Goal: Information Seeking & Learning: Understand process/instructions

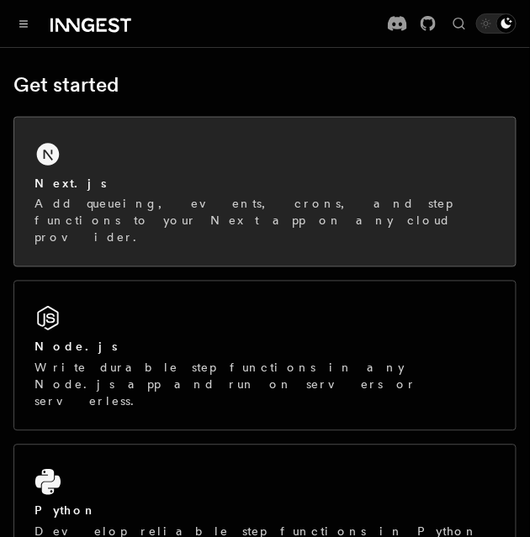
click at [130, 166] on div "Next.js Add queueing, events, crons, and step functions to your Next app on any…" at bounding box center [264, 192] width 501 height 149
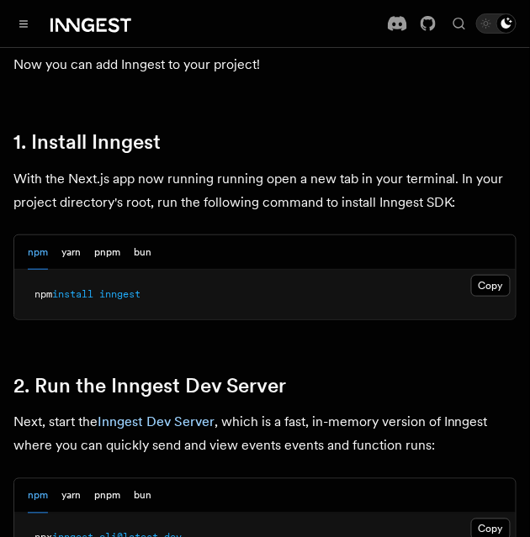
scroll to position [941, 0]
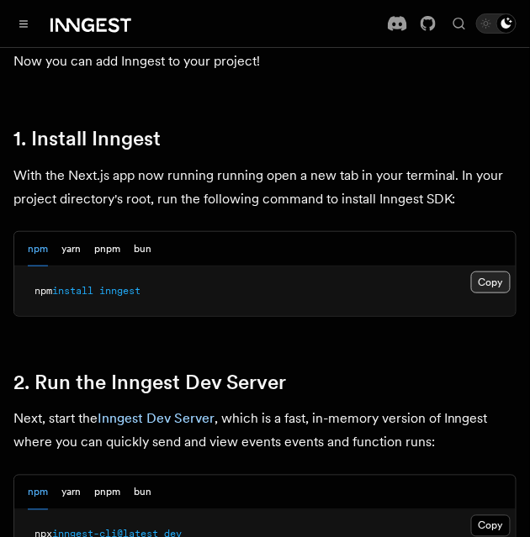
click at [489, 279] on button "Copy Copied" at bounding box center [491, 283] width 40 height 22
click at [485, 280] on button "Copy Copied" at bounding box center [491, 283] width 40 height 22
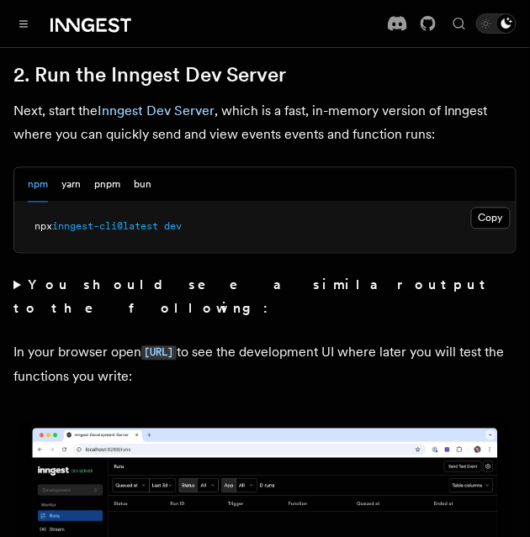
scroll to position [1251, 0]
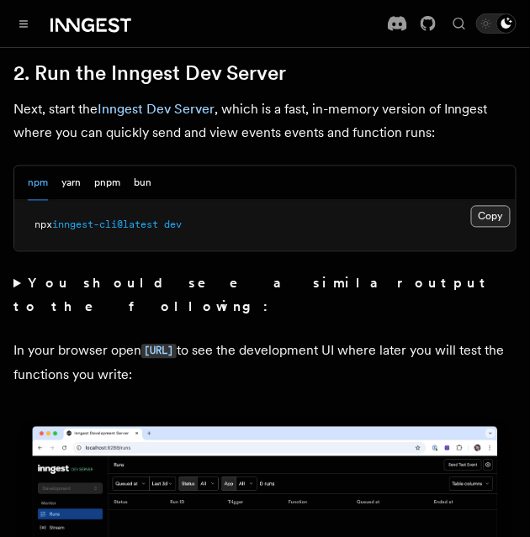
click at [488, 212] on button "Copy Copied" at bounding box center [491, 217] width 40 height 22
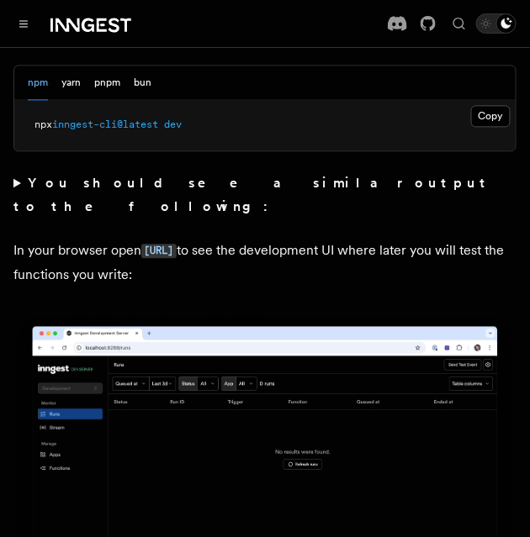
scroll to position [1354, 0]
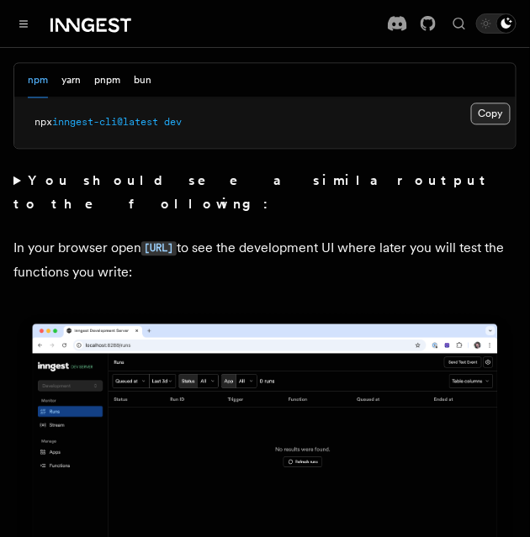
click at [486, 109] on button "Copy Copied" at bounding box center [491, 114] width 40 height 22
click at [481, 116] on button "Copy Copied" at bounding box center [491, 114] width 40 height 22
click at [177, 241] on code "http://localhost:8288" at bounding box center [158, 248] width 35 height 14
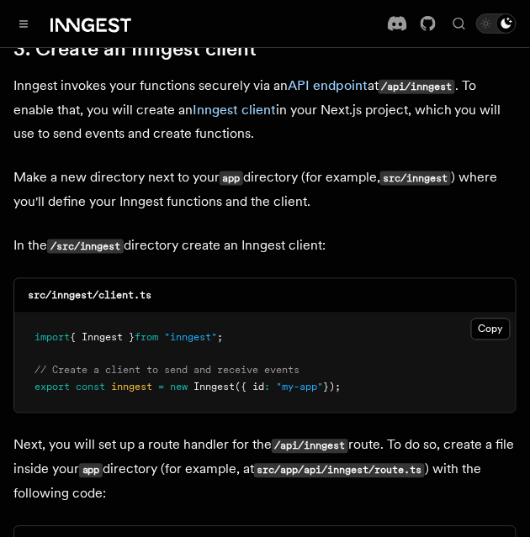
scroll to position [1997, 0]
drag, startPoint x: 167, startPoint y: 263, endPoint x: 57, endPoint y: 260, distance: 109.4
click at [57, 279] on div "src/inngest/client.ts" at bounding box center [264, 296] width 501 height 34
copy code "inngest/client.ts"
click at [475, 319] on button "Copy Copied" at bounding box center [491, 330] width 40 height 22
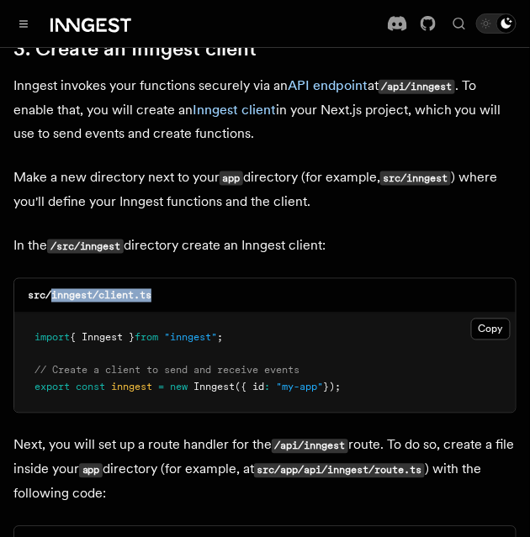
click at [350, 279] on div "src/inngest/client.ts" at bounding box center [264, 296] width 501 height 34
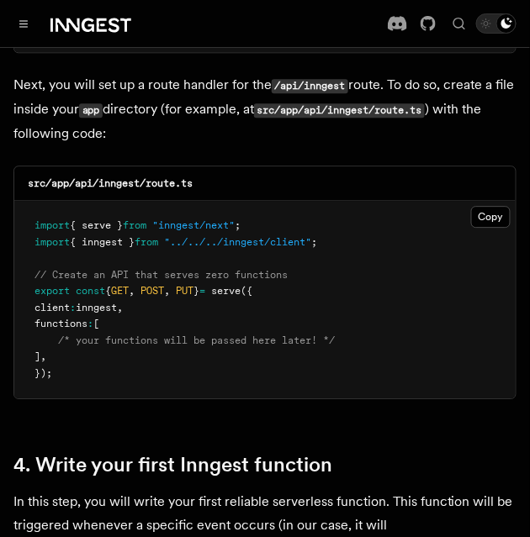
scroll to position [2360, 0]
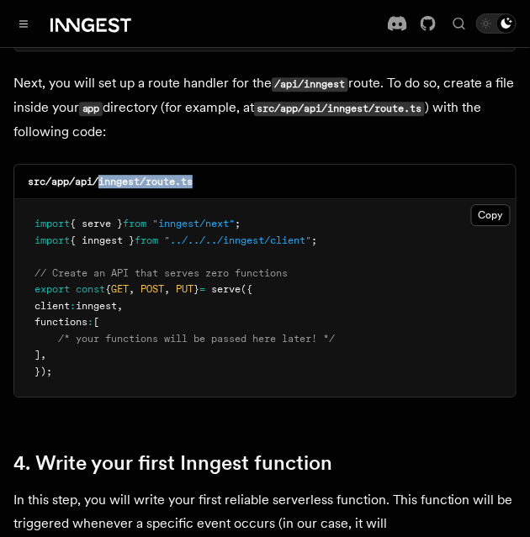
drag, startPoint x: 105, startPoint y: 151, endPoint x: 204, endPoint y: 152, distance: 98.4
click at [204, 165] on div "src/app/api/inngest/route.ts" at bounding box center [264, 182] width 501 height 34
copy code "inngest/route.ts"
click at [484, 204] on button "Copy Copied" at bounding box center [491, 215] width 40 height 22
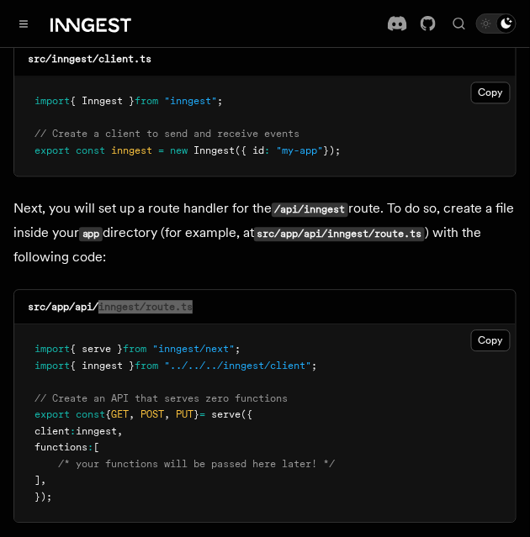
scroll to position [2191, 0]
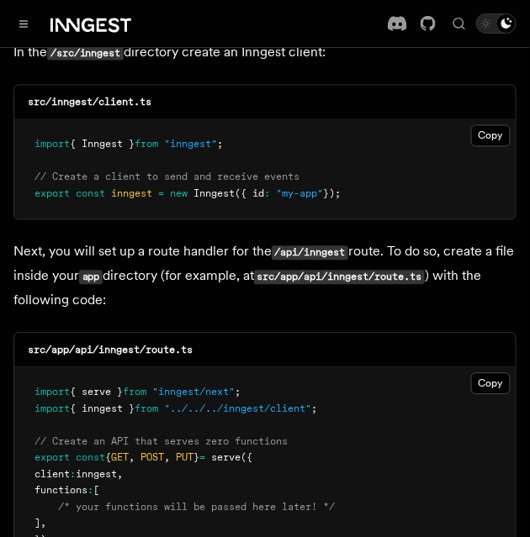
click at [331, 267] on p "Next, you will set up a route handler for the /api/inngest route. To do so, cre…" at bounding box center [264, 277] width 503 height 72
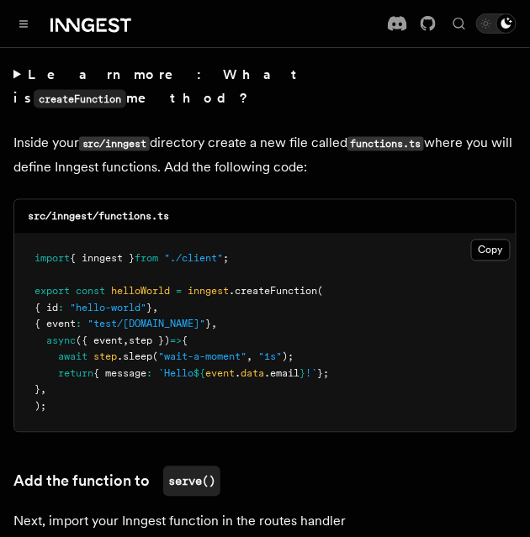
scroll to position [2972, 0]
click at [481, 240] on button "Copy Copied" at bounding box center [491, 251] width 40 height 22
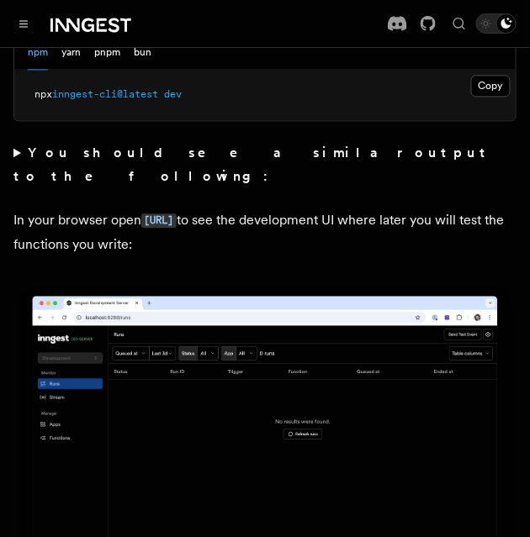
scroll to position [1380, 0]
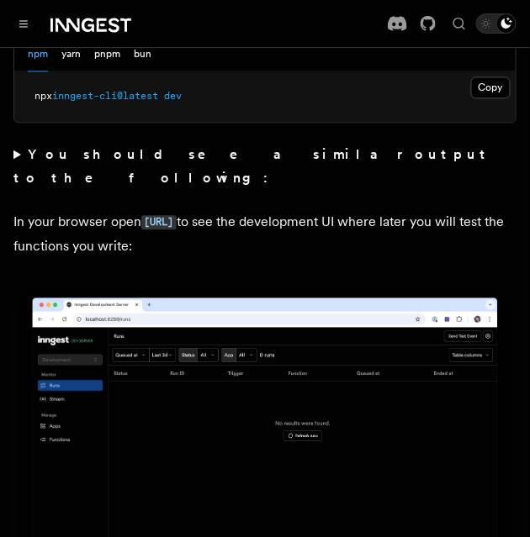
drag, startPoint x: 284, startPoint y: 198, endPoint x: 149, endPoint y: 185, distance: 136.0
click at [149, 210] on p "In your browser open http://localhost:8288 to see the development UI where late…" at bounding box center [264, 234] width 503 height 48
copy code "http://localhost:8288"
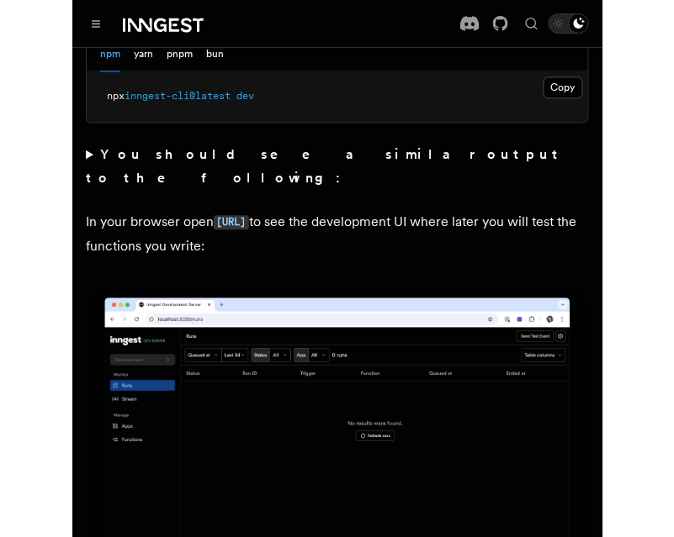
scroll to position [1357, 0]
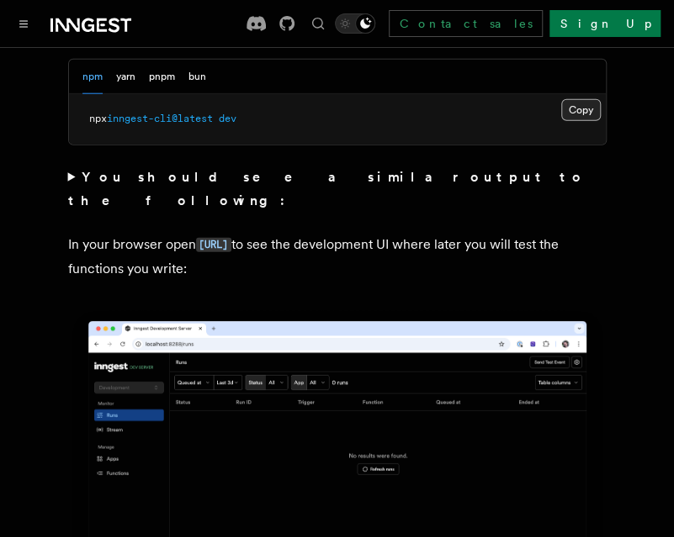
click at [529, 99] on button "Copy Copied" at bounding box center [581, 110] width 40 height 22
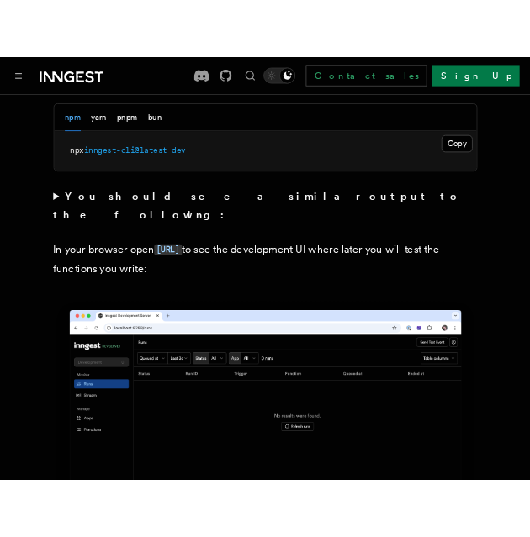
scroll to position [1380, 0]
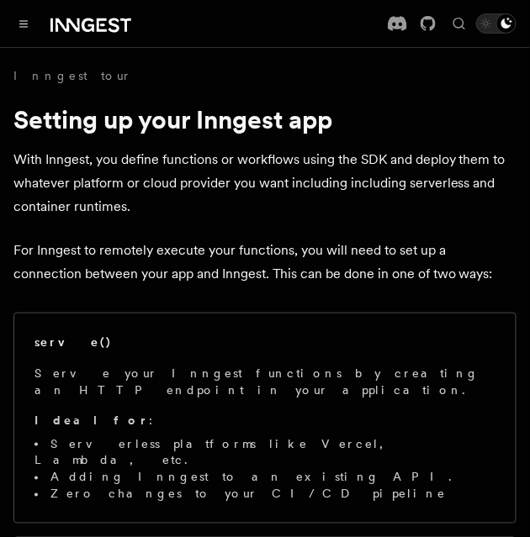
click at [0, 0] on link "Sign Up" at bounding box center [0, 0] width 0 height 0
